Goal: Check status: Check status

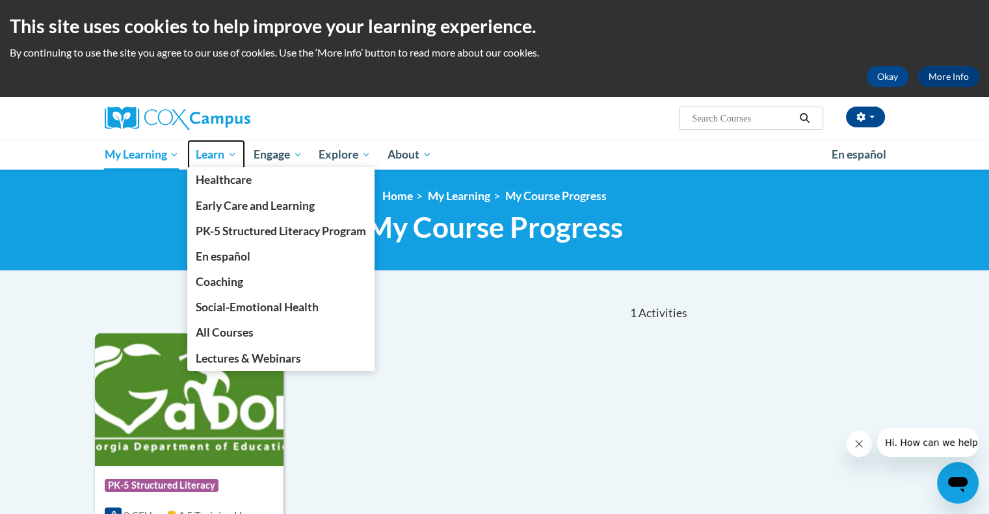
click at [206, 158] on span "Learn" at bounding box center [216, 155] width 41 height 16
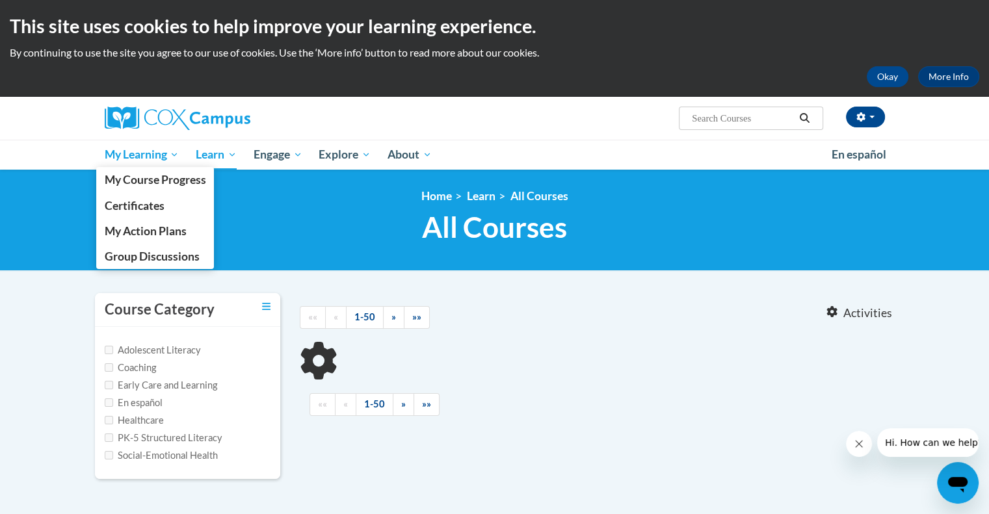
click at [138, 150] on span "My Learning" at bounding box center [141, 155] width 75 height 16
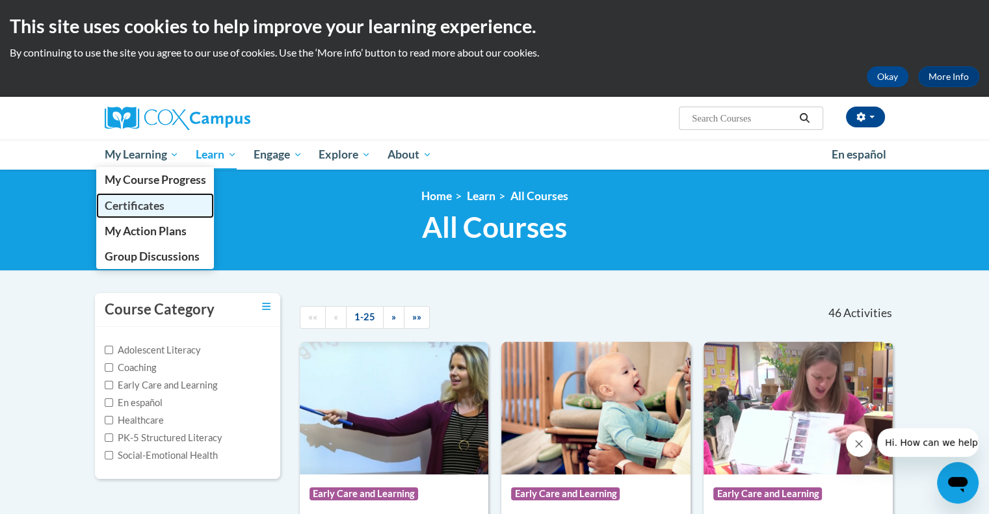
click at [148, 207] on span "Certificates" at bounding box center [134, 206] width 60 height 14
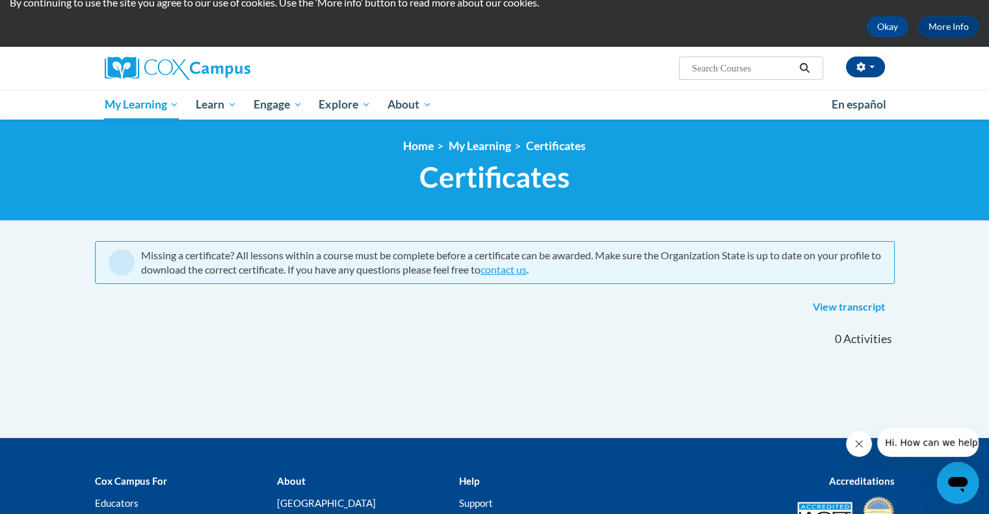
scroll to position [187, 0]
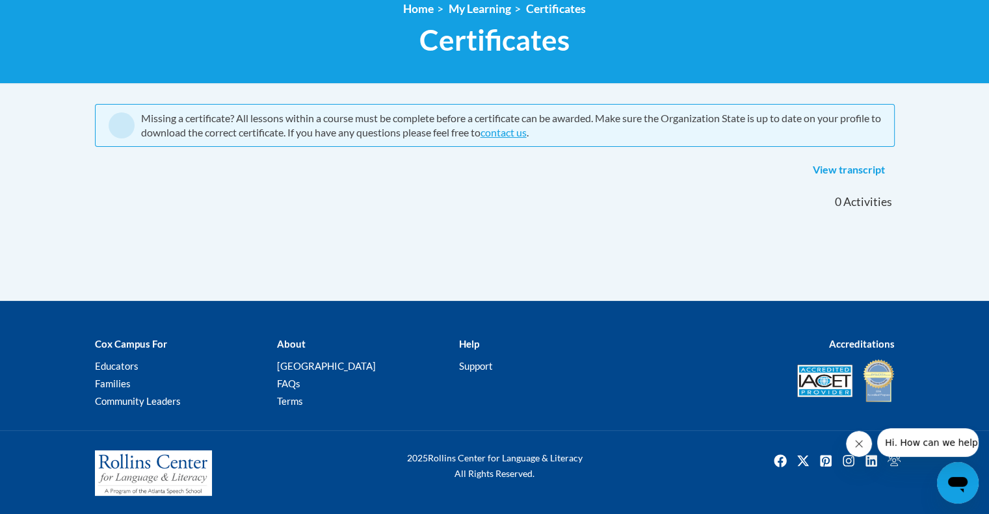
click at [852, 167] on link "View transcript" at bounding box center [849, 170] width 92 height 21
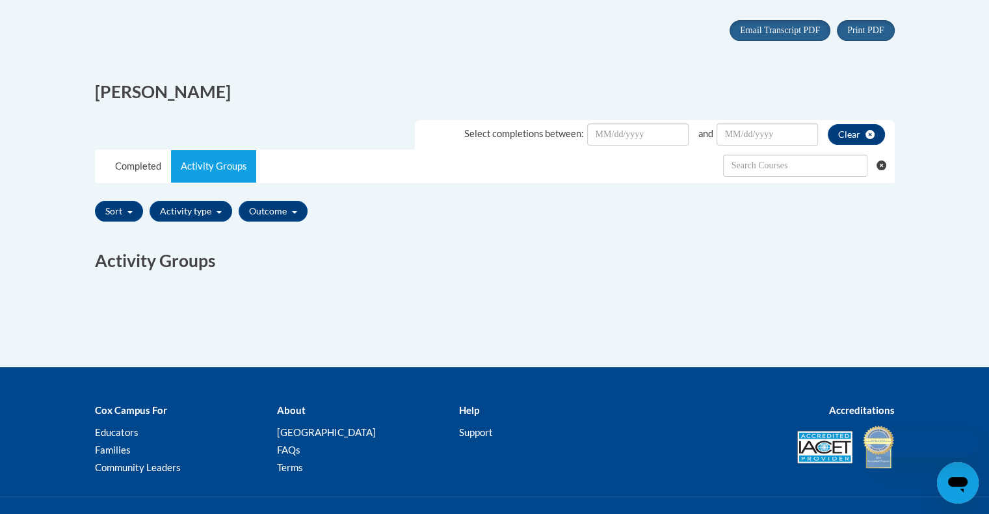
scroll to position [286, 0]
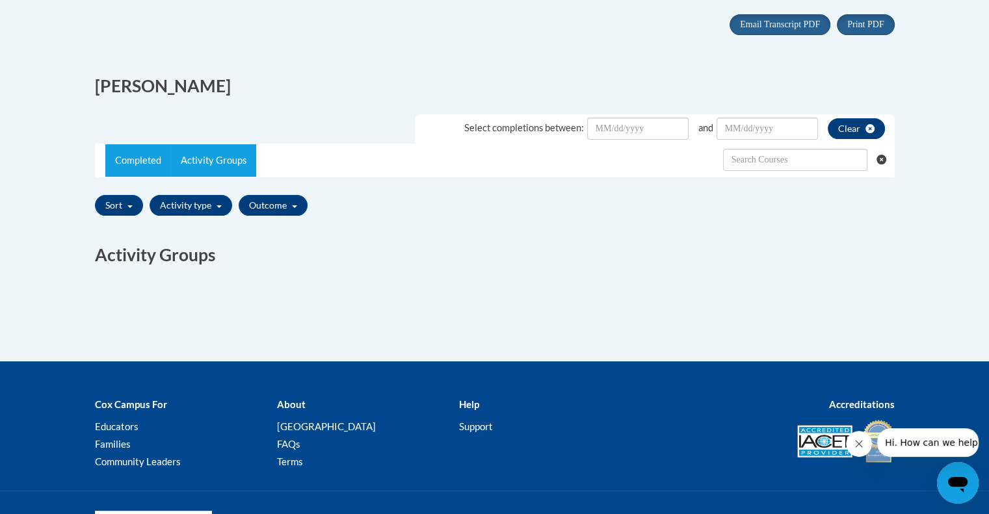
click at [126, 151] on link "Completed" at bounding box center [138, 160] width 66 height 33
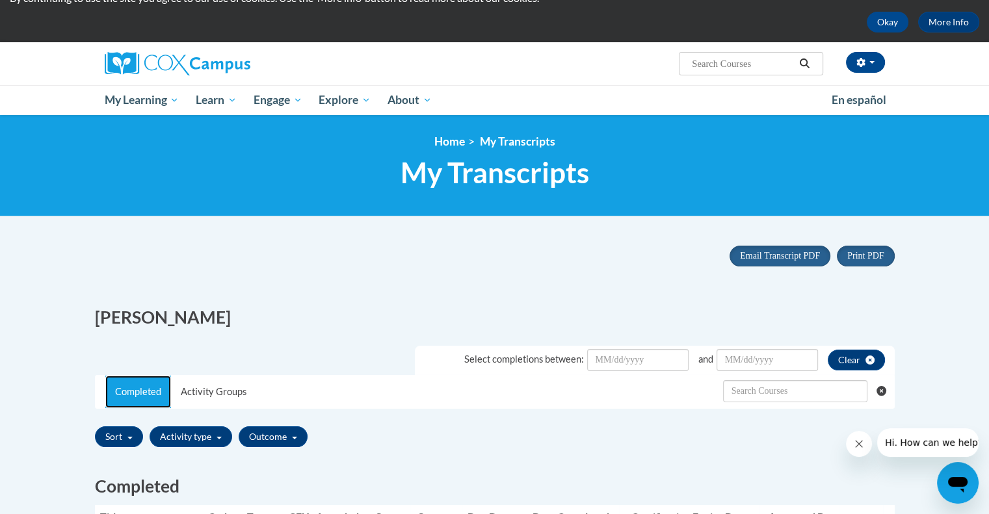
scroll to position [54, 0]
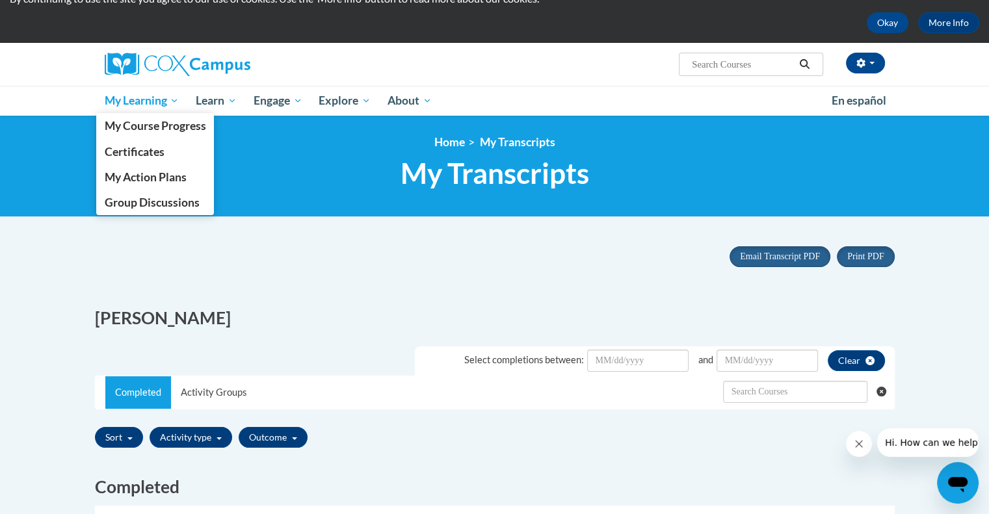
click at [151, 93] on span "My Learning" at bounding box center [141, 101] width 75 height 16
click at [189, 124] on span "My Course Progress" at bounding box center [154, 126] width 101 height 14
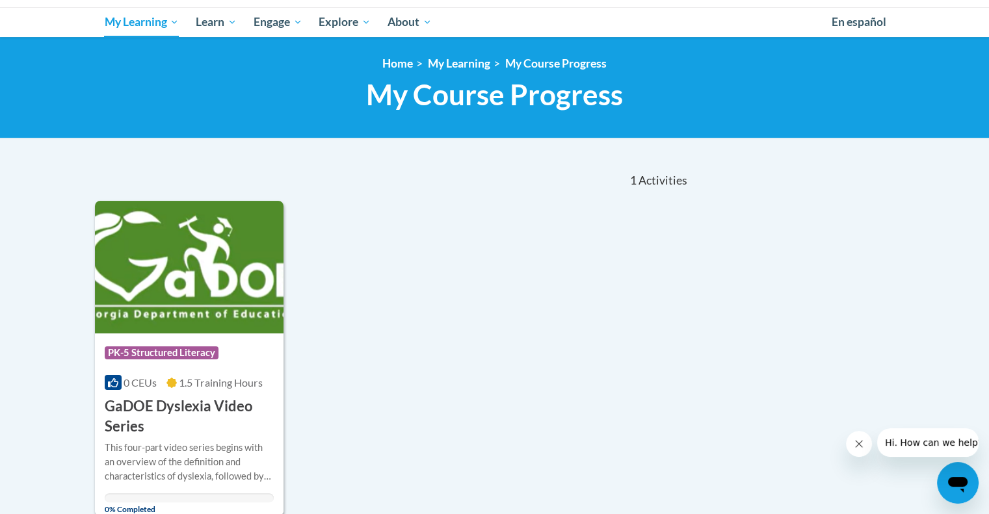
scroll to position [131, 0]
